Goal: Task Accomplishment & Management: Manage account settings

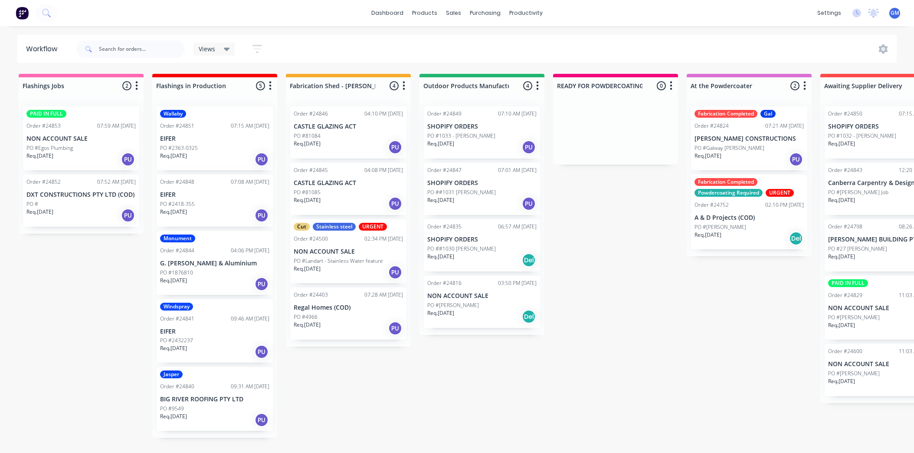
scroll to position [2, 0]
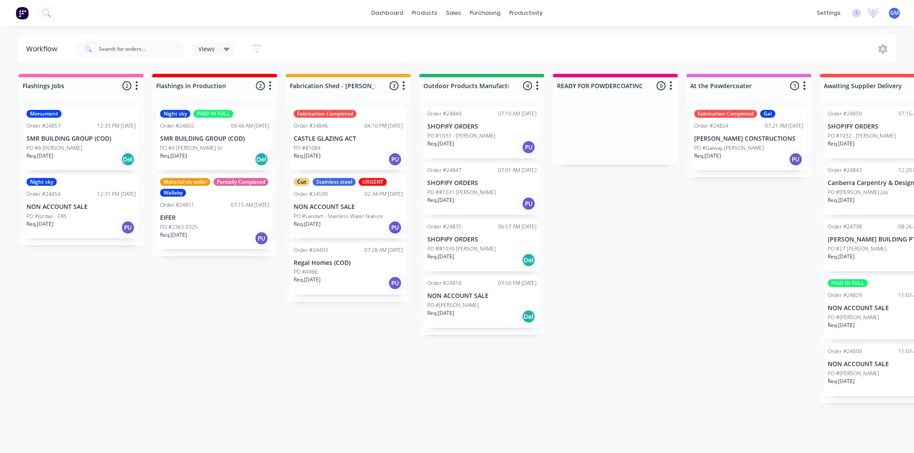
click at [467, 247] on p "PO ##1030 [PERSON_NAME]" at bounding box center [461, 249] width 69 height 8
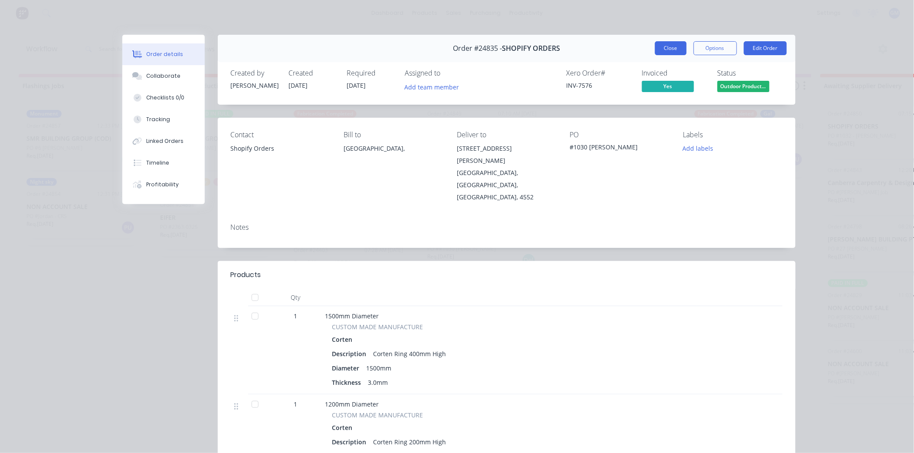
click at [680, 51] on button "Close" at bounding box center [671, 48] width 32 height 14
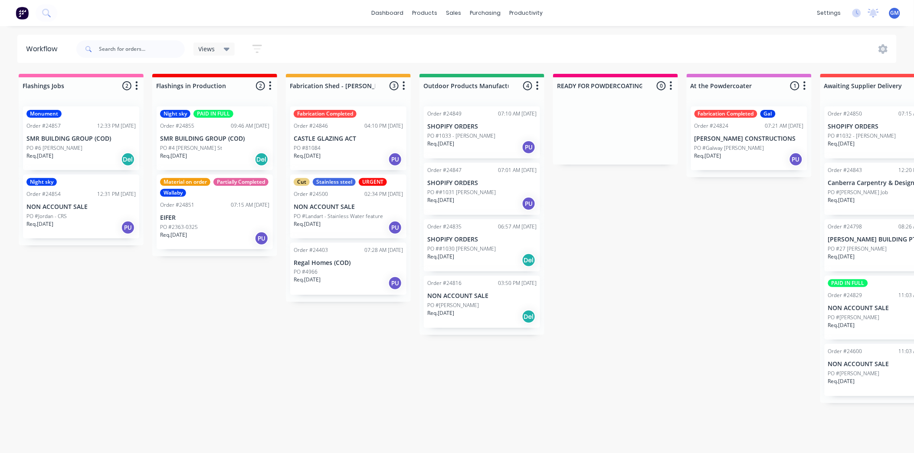
click at [491, 296] on p "NON ACCOUNT SALE" at bounding box center [481, 295] width 109 height 7
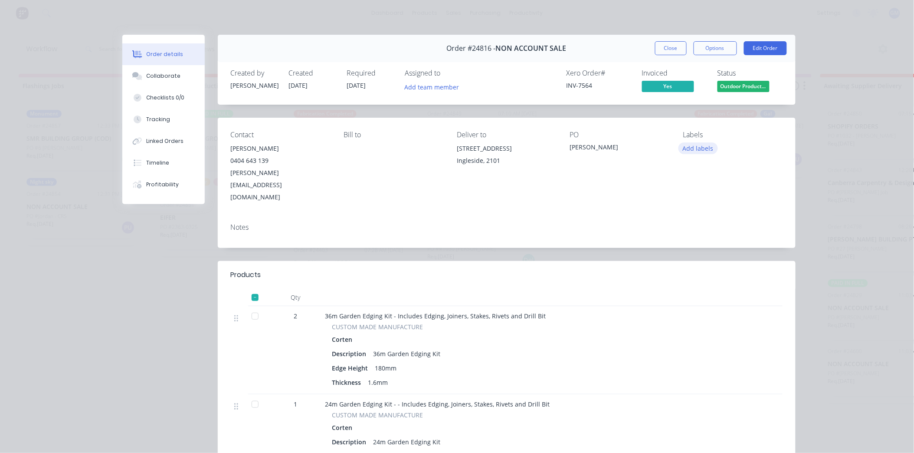
click at [699, 148] on button "Add labels" at bounding box center [699, 148] width 40 height 12
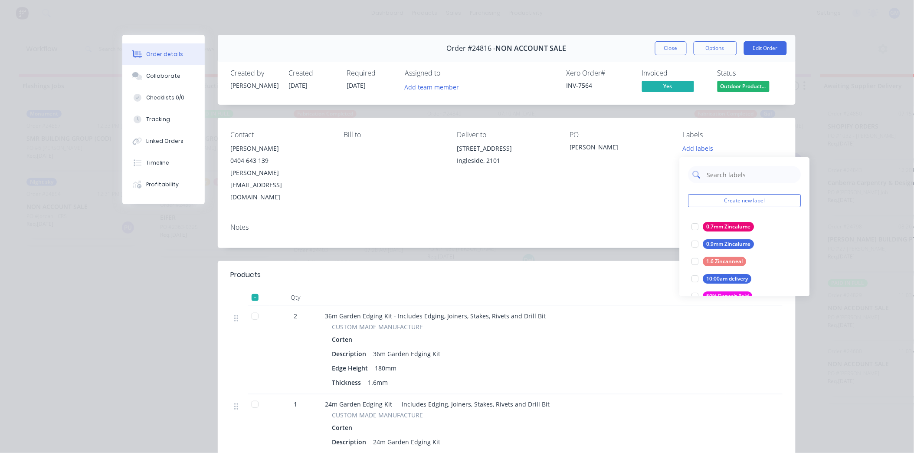
click at [718, 173] on input "text" at bounding box center [752, 174] width 91 height 17
type input "cut"
drag, startPoint x: 693, startPoint y: 245, endPoint x: 630, endPoint y: 240, distance: 63.5
click at [694, 245] on div at bounding box center [695, 243] width 17 height 17
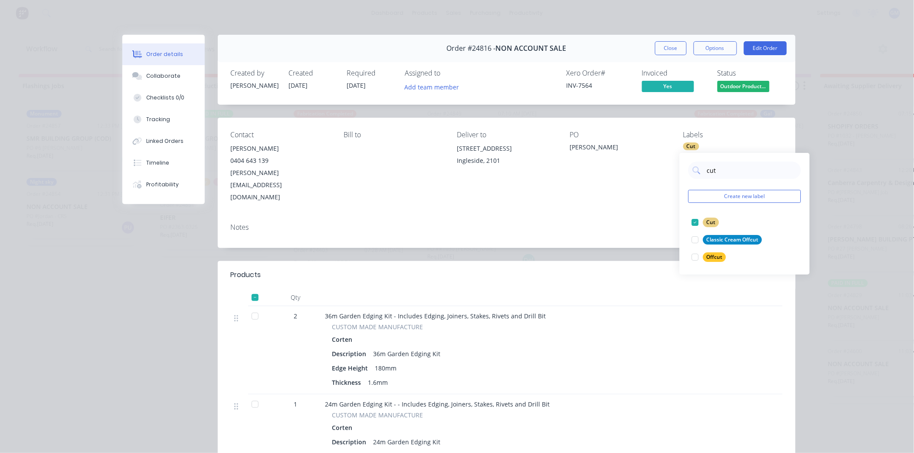
click at [531, 218] on div "Notes" at bounding box center [507, 232] width 578 height 32
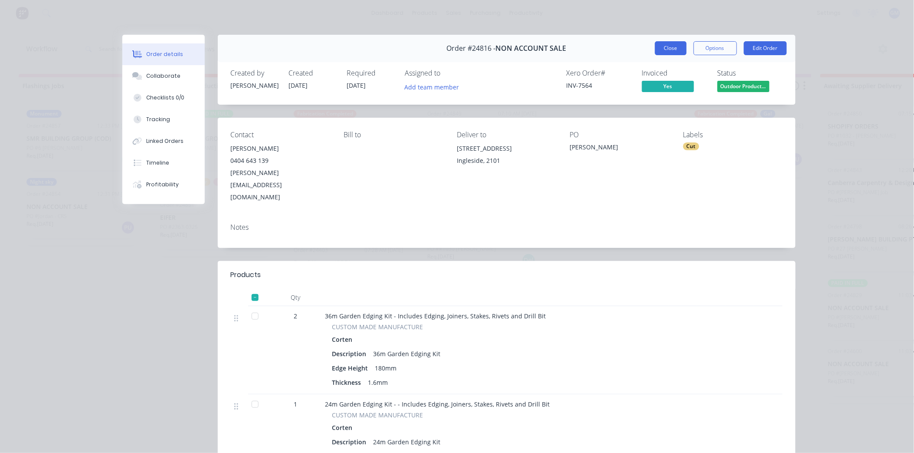
click at [665, 49] on button "Close" at bounding box center [671, 48] width 32 height 14
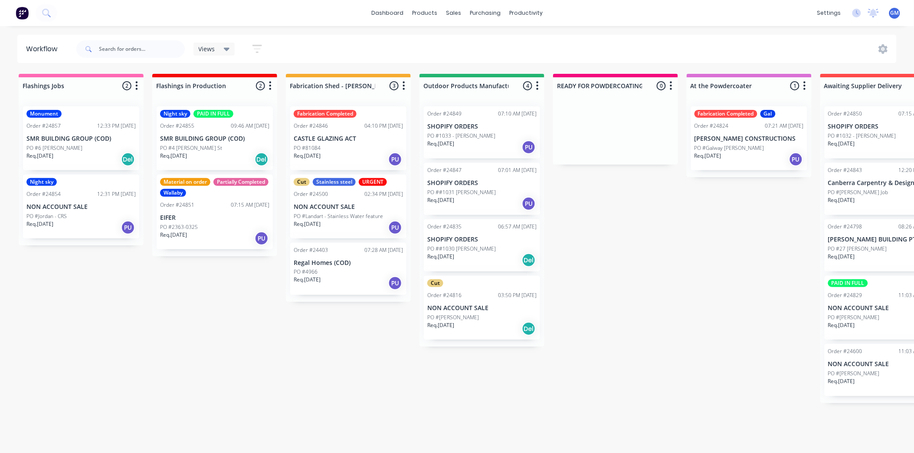
drag, startPoint x: 465, startPoint y: 196, endPoint x: 475, endPoint y: 183, distance: 16.4
click at [466, 190] on div "Order #24849 07:10 AM [DATE] SHOPIFY ORDERS PO #1033 - [PERSON_NAME] Req. [DATE…" at bounding box center [482, 222] width 125 height 247
click at [457, 245] on p "PO ##1030 [PERSON_NAME]" at bounding box center [461, 249] width 69 height 8
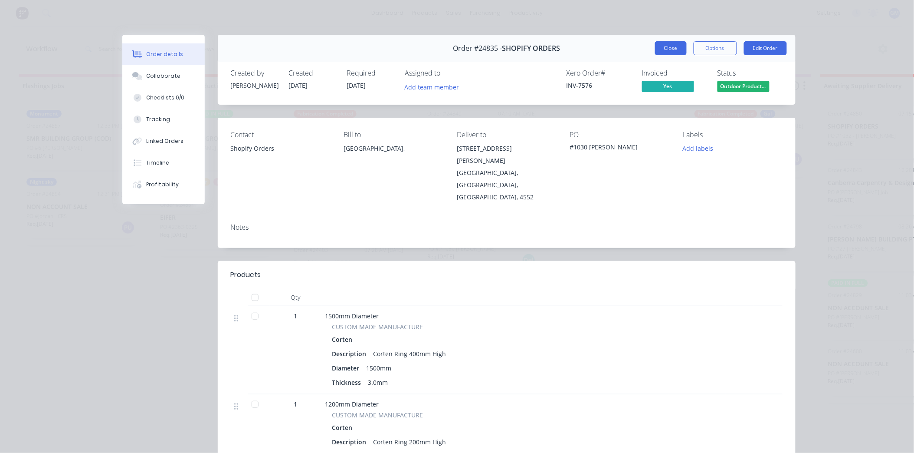
click at [667, 50] on button "Close" at bounding box center [671, 48] width 32 height 14
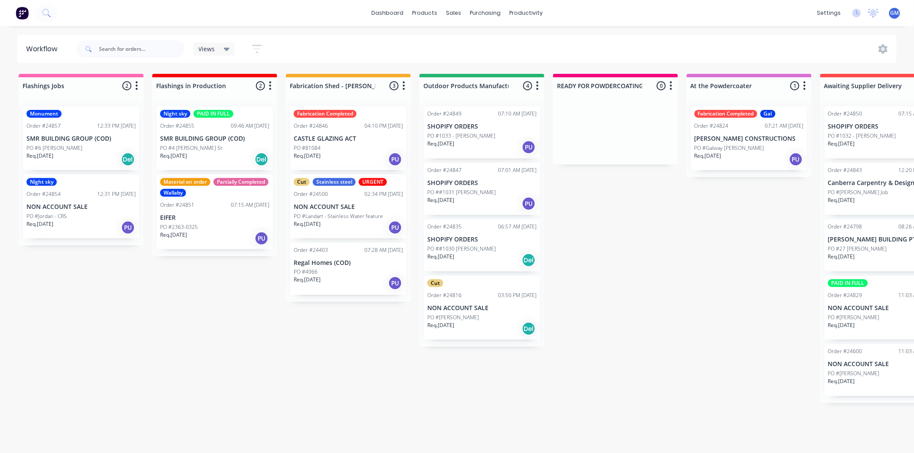
click at [504, 193] on div "PO ##1031 [PERSON_NAME]" at bounding box center [481, 192] width 109 height 8
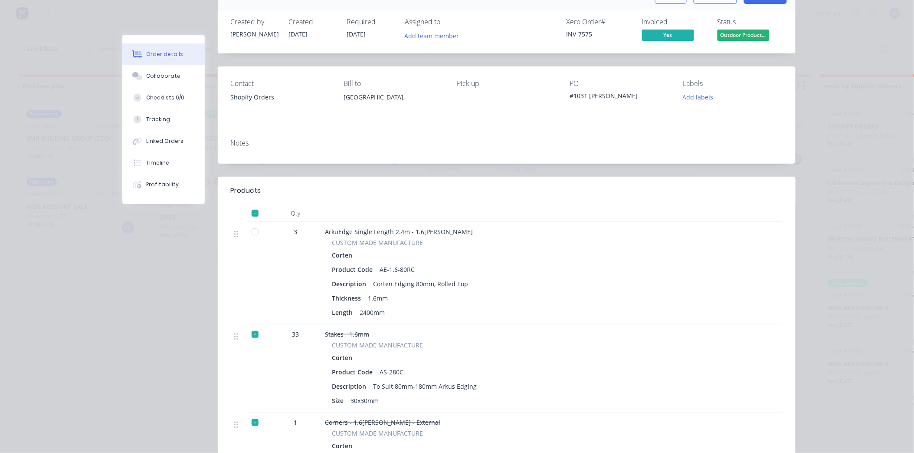
scroll to position [48, 0]
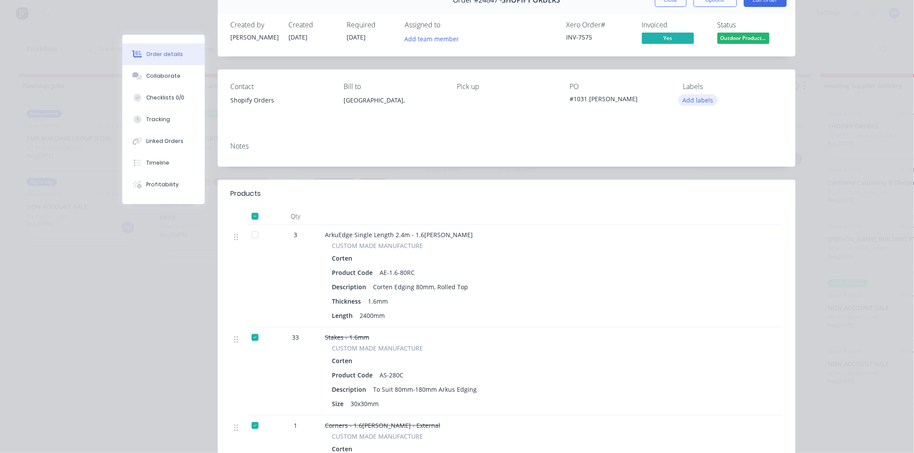
click at [691, 102] on button "Add labels" at bounding box center [699, 100] width 40 height 12
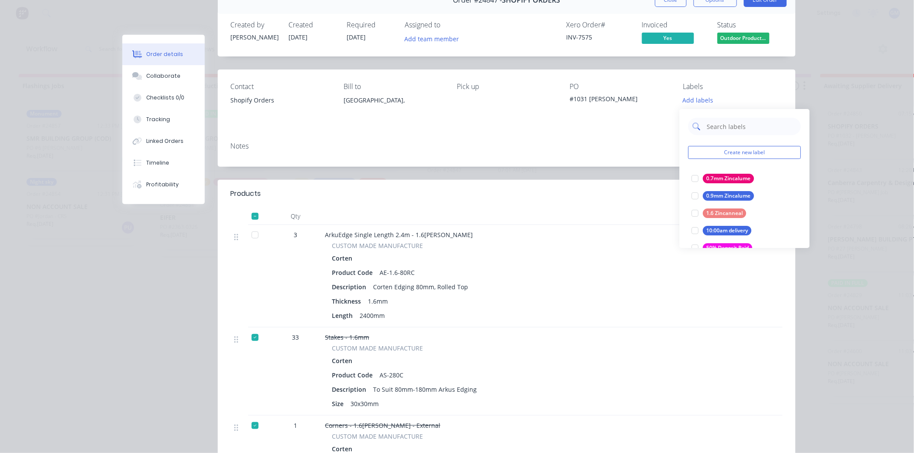
click at [712, 124] on input "text" at bounding box center [752, 126] width 91 height 17
type input "cut"
click at [694, 196] on div at bounding box center [695, 195] width 17 height 17
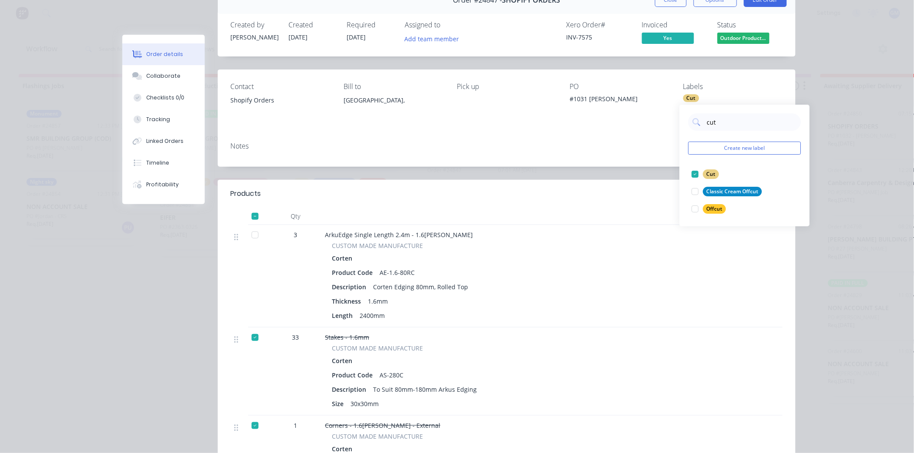
click at [549, 152] on div "Notes" at bounding box center [507, 151] width 578 height 32
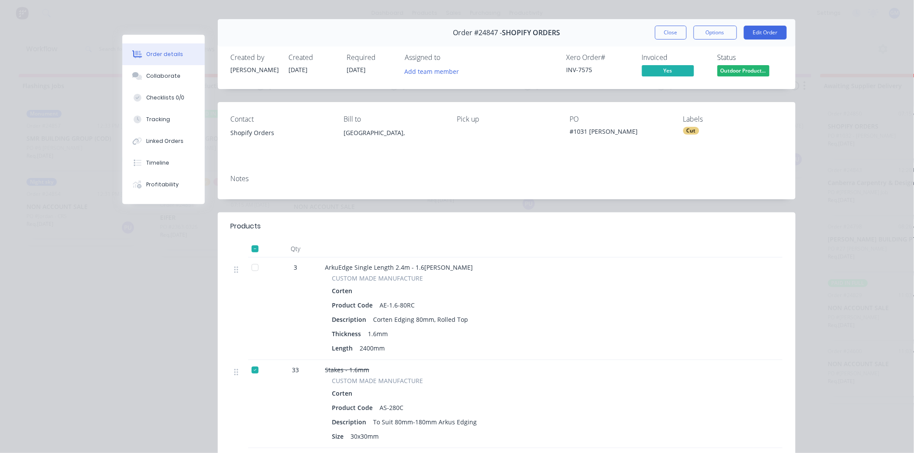
scroll to position [0, 0]
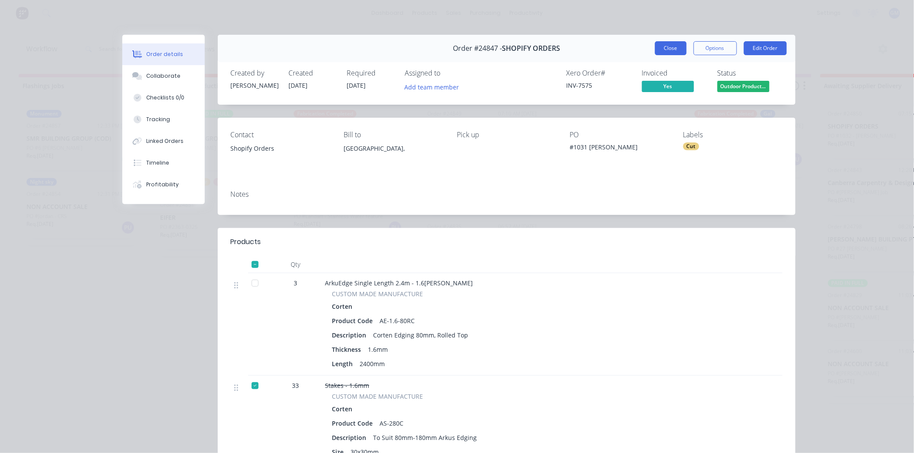
click at [664, 48] on button "Close" at bounding box center [671, 48] width 32 height 14
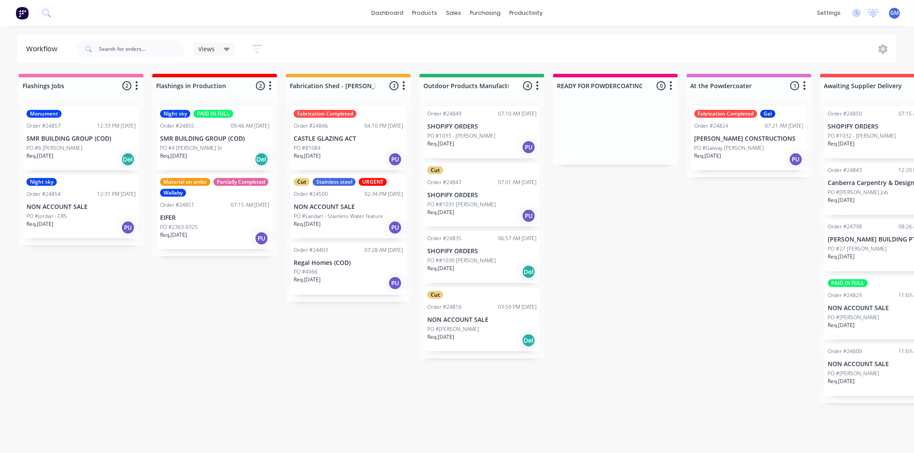
click at [484, 124] on p "SHOPIFY ORDERS" at bounding box center [481, 126] width 109 height 7
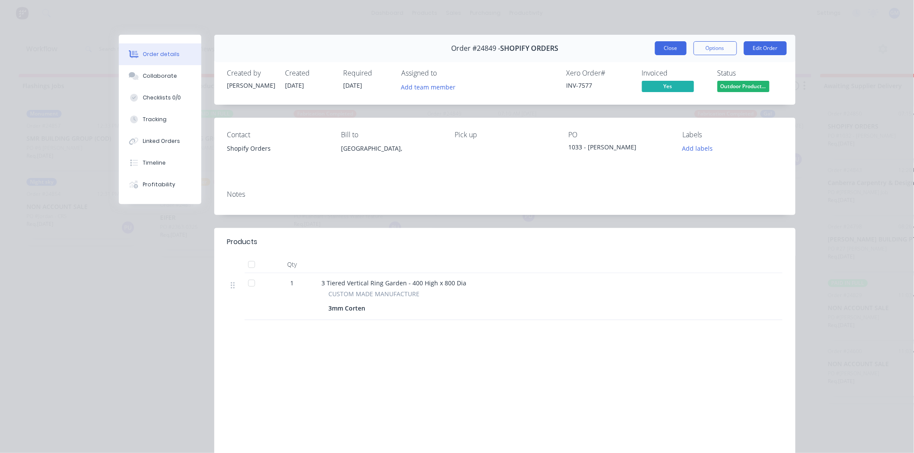
click at [671, 48] on button "Close" at bounding box center [671, 48] width 32 height 14
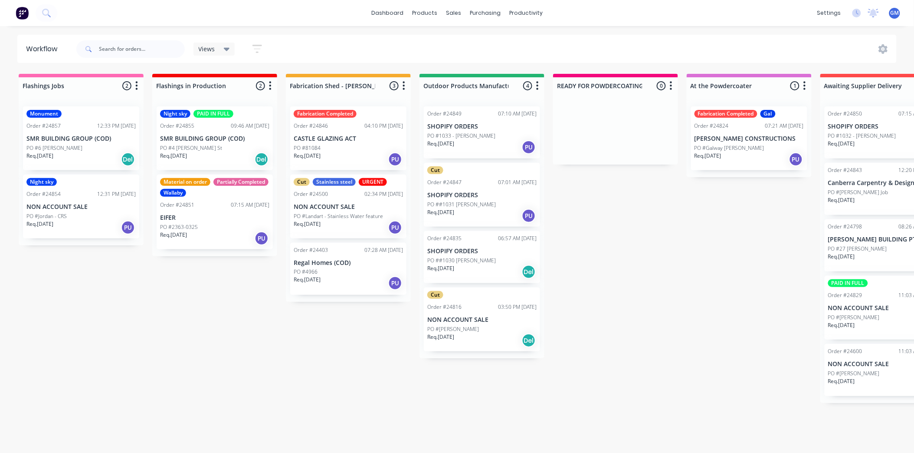
click at [481, 257] on p "PO ##1030 [PERSON_NAME]" at bounding box center [461, 260] width 69 height 8
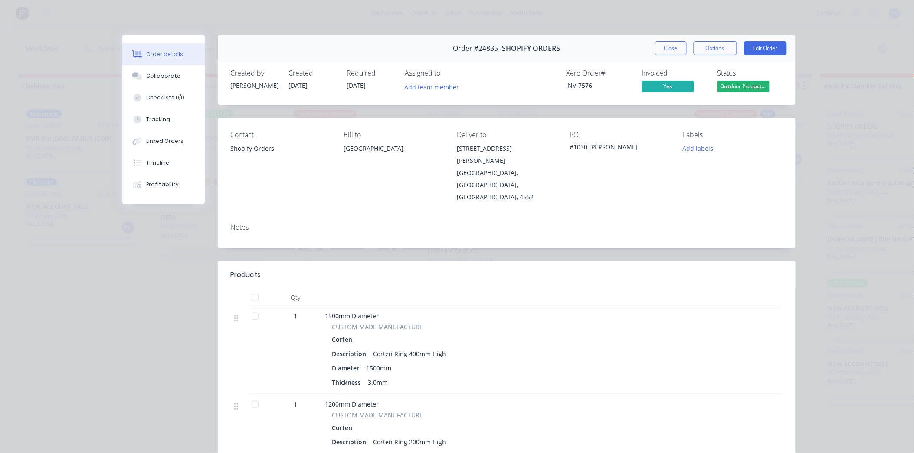
drag, startPoint x: 667, startPoint y: 45, endPoint x: 634, endPoint y: 5, distance: 51.7
click at [667, 45] on button "Close" at bounding box center [671, 48] width 32 height 14
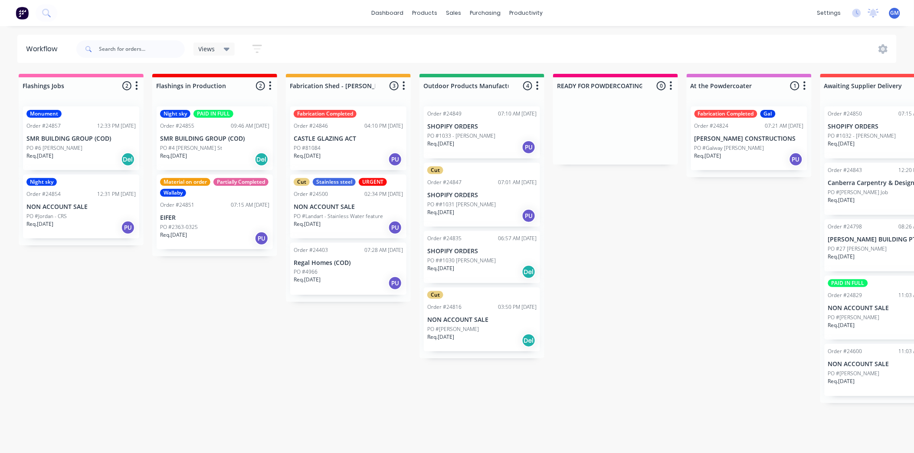
click at [489, 132] on div "PO #1033 - [PERSON_NAME]" at bounding box center [481, 136] width 109 height 8
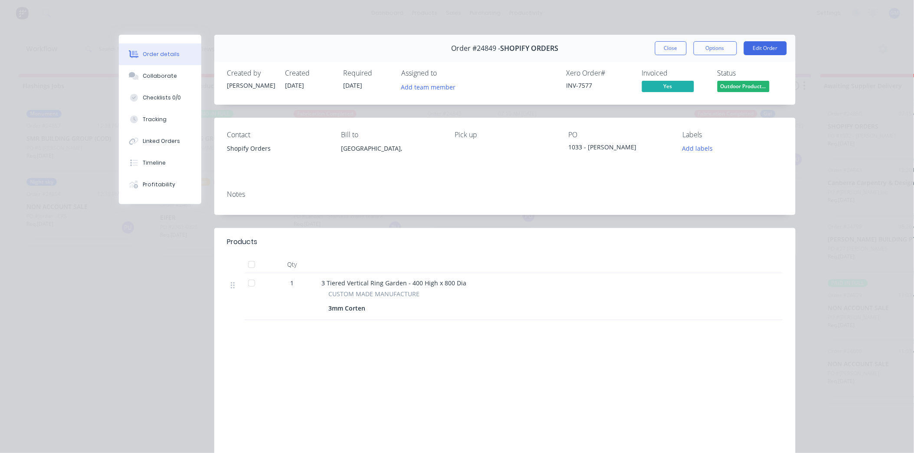
drag, startPoint x: 666, startPoint y: 44, endPoint x: 285, endPoint y: 244, distance: 430.0
click at [666, 44] on button "Close" at bounding box center [671, 48] width 32 height 14
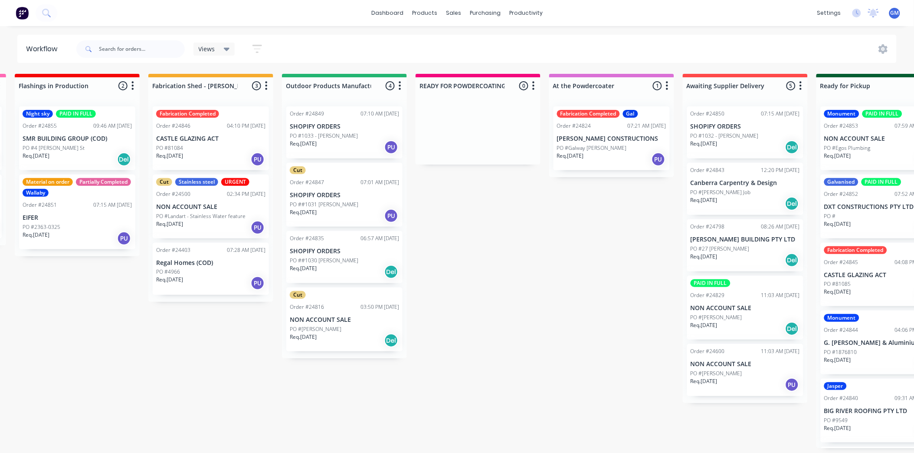
scroll to position [0, 163]
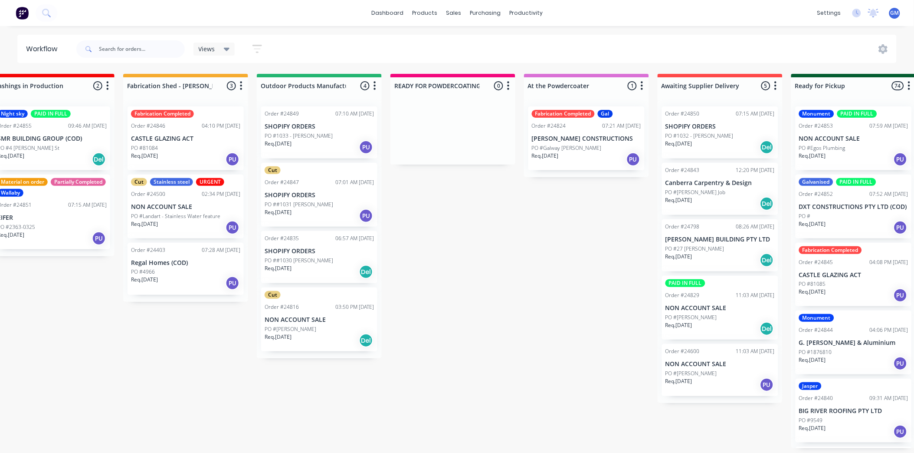
click at [491, 287] on div "Flashings Jobs 2 Status colour #FF69B4 hex #FF69B4 Save Cancel Notifications Em…" at bounding box center [743, 261] width 1825 height 374
drag, startPoint x: 491, startPoint y: 296, endPoint x: 485, endPoint y: 348, distance: 52.0
click at [490, 297] on div "Flashings Jobs 2 Status colour #FF69B4 hex #FF69B4 Save Cancel Notifications Em…" at bounding box center [743, 261] width 1825 height 374
click at [465, 410] on div "Flashings Jobs 2 Status colour #FF69B4 hex #FF69B4 Save Cancel Notifications Em…" at bounding box center [743, 261] width 1825 height 374
click at [339, 141] on div "Req. [DATE] PU" at bounding box center [319, 147] width 109 height 15
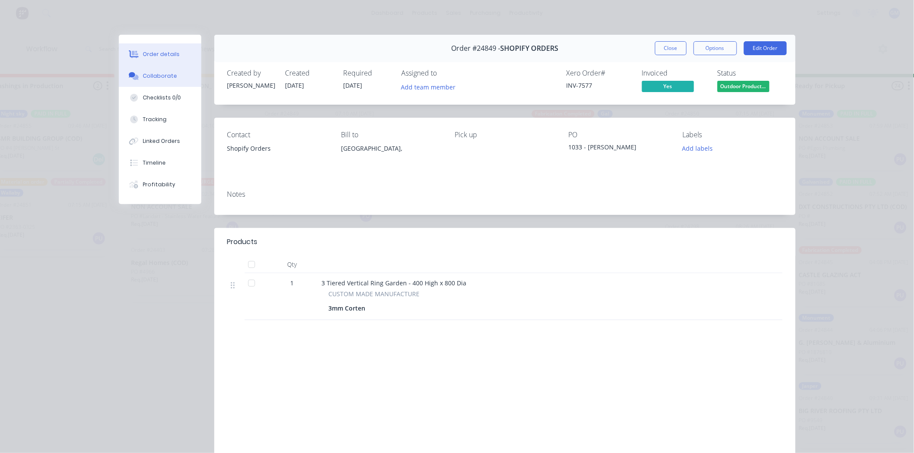
click at [171, 77] on button "Collaborate" at bounding box center [160, 76] width 82 height 22
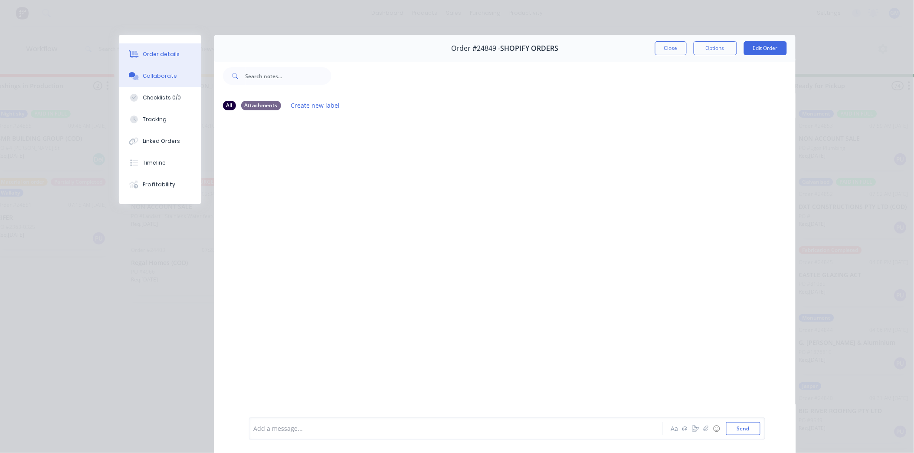
click at [172, 59] on button "Order details" at bounding box center [160, 54] width 82 height 22
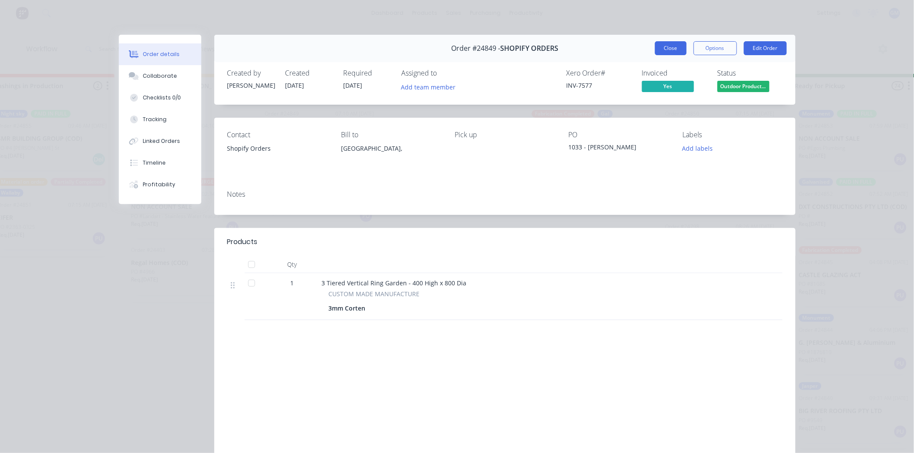
click at [665, 47] on button "Close" at bounding box center [671, 48] width 32 height 14
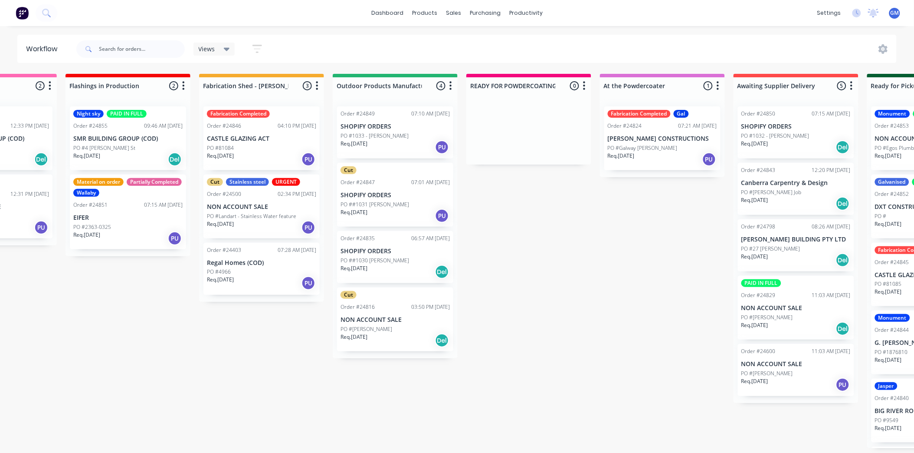
scroll to position [0, 7]
